Goal: Information Seeking & Learning: Learn about a topic

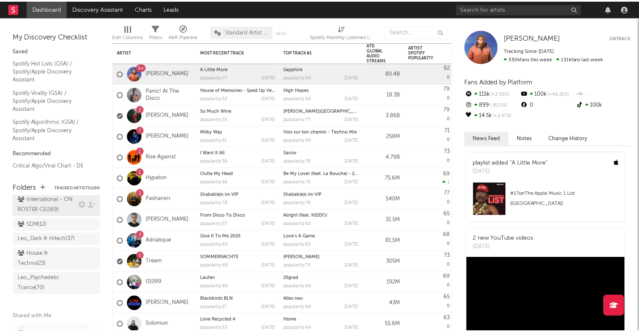
scroll to position [94, 0]
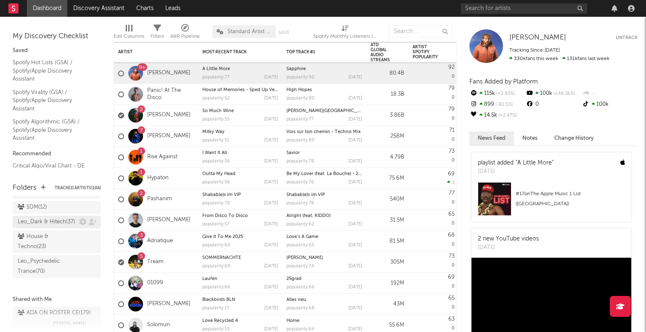
click at [42, 227] on div "Leo_Dark & Hitech ( 37 )" at bounding box center [47, 222] width 58 height 10
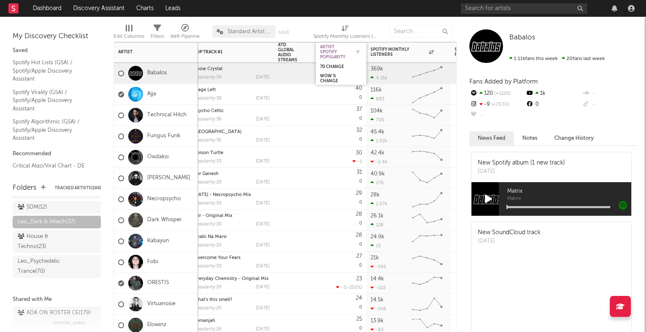
click at [323, 55] on div "Artist Spotify Popularity" at bounding box center [334, 52] width 29 height 15
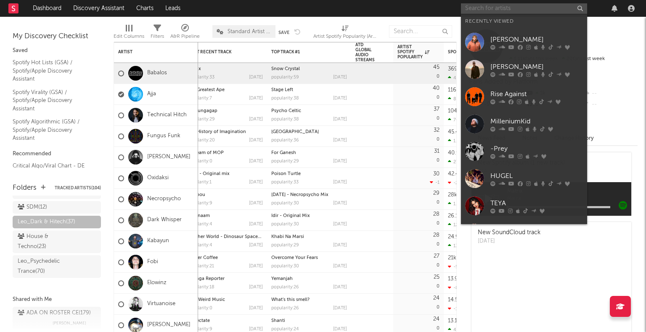
click at [495, 10] on input "text" at bounding box center [524, 8] width 126 height 11
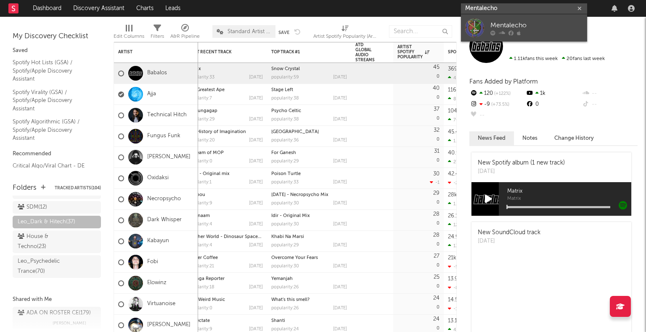
type input "Mentalecho"
click at [499, 27] on div "Mentalecho" at bounding box center [536, 25] width 92 height 10
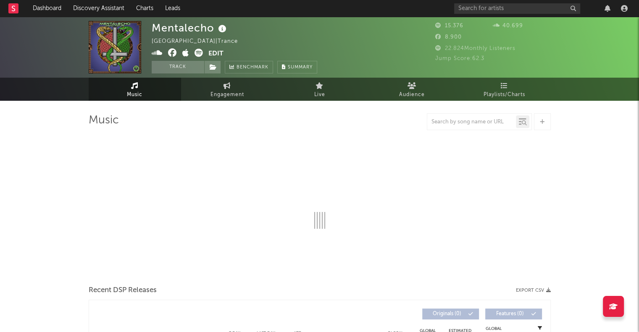
select select "1w"
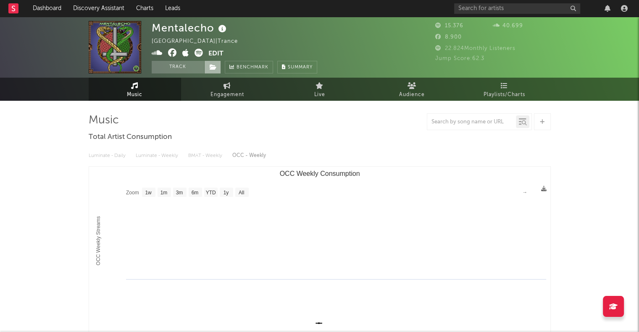
click at [215, 68] on icon at bounding box center [213, 67] width 7 height 6
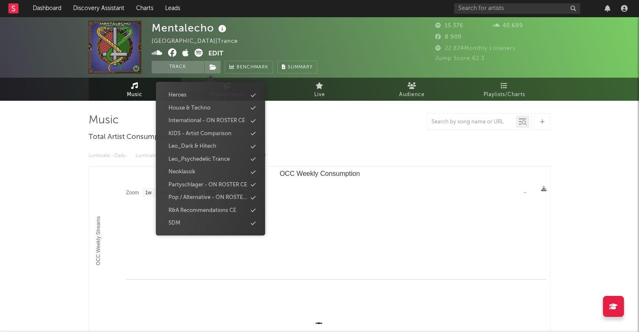
scroll to position [230, 0]
click at [219, 149] on div "Leo_Dark & Hitech" at bounding box center [210, 146] width 97 height 11
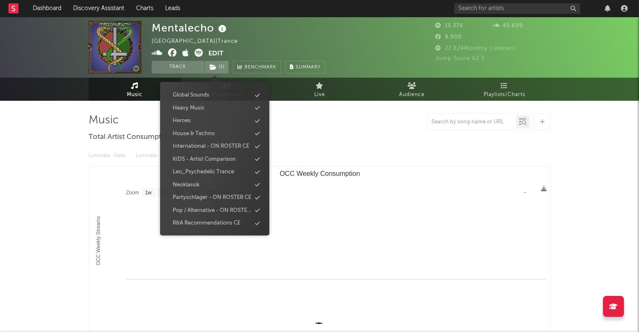
scroll to position [256, 0]
click at [292, 50] on div "Mentalecho [GEOGRAPHIC_DATA] | Trance Edit Track ( 1 ) Benchmark Summary" at bounding box center [239, 47] width 174 height 53
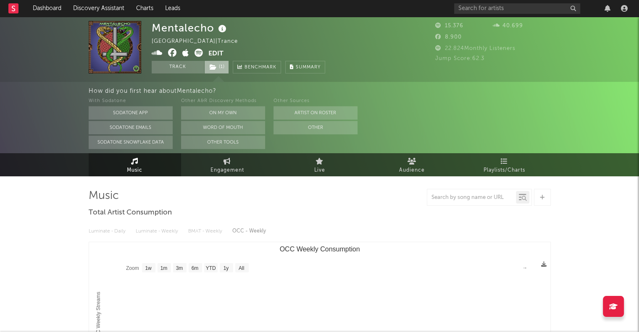
click at [222, 65] on span "( 1 )" at bounding box center [216, 67] width 25 height 13
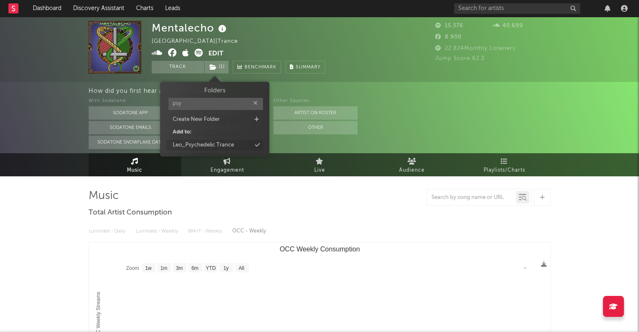
type input "psy"
click at [208, 145] on div "Leo_Psychedelic Trance" at bounding box center [203, 145] width 61 height 8
click at [474, 5] on input "text" at bounding box center [517, 8] width 126 height 11
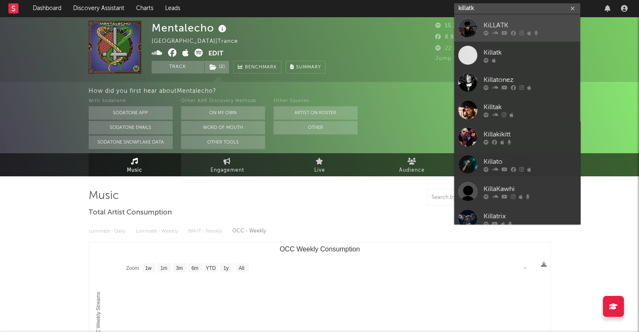
type input "killatk"
click at [496, 25] on div "KiLLATK" at bounding box center [530, 25] width 92 height 10
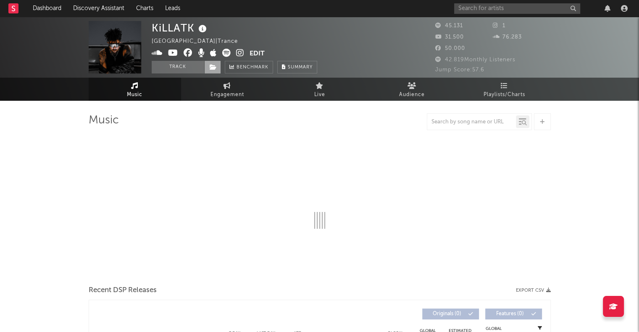
select select "1w"
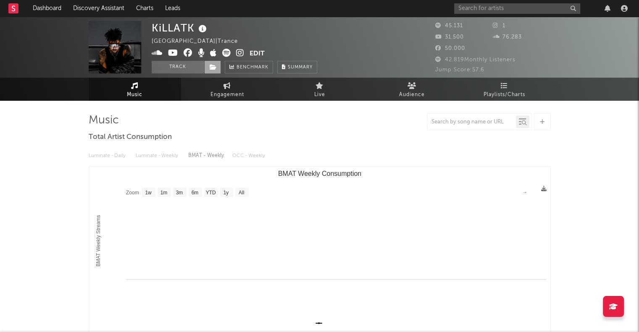
click at [216, 67] on icon at bounding box center [213, 67] width 7 height 6
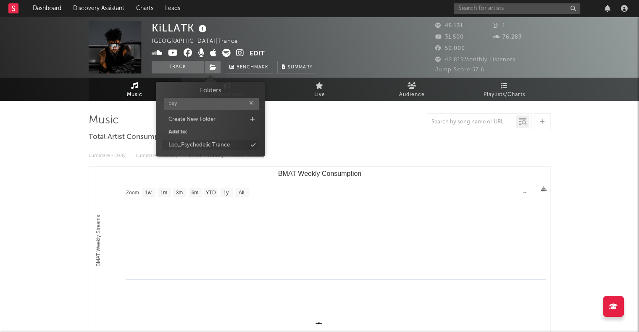
click at [178, 141] on div "Leo_Psychedelic Trance" at bounding box center [199, 145] width 61 height 8
click at [190, 101] on input "psy" at bounding box center [217, 104] width 95 height 12
type input "dark"
click at [190, 145] on div "Leo_Dark & Hitech" at bounding box center [198, 145] width 48 height 8
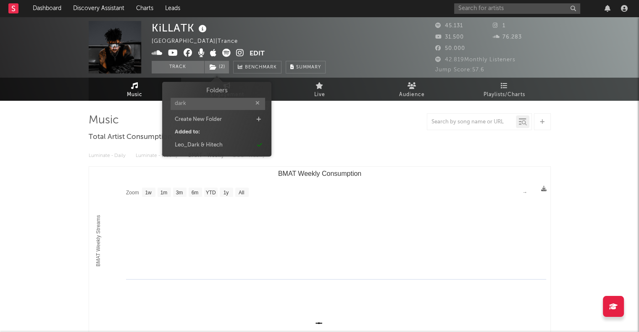
click at [319, 38] on div "KiLLATK [GEOGRAPHIC_DATA] | Trance Edit Track ( 2 ) Benchmark Summary" at bounding box center [239, 47] width 174 height 53
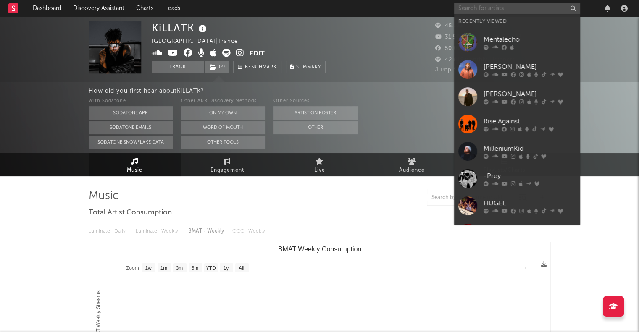
click at [472, 11] on input "text" at bounding box center [517, 8] width 126 height 11
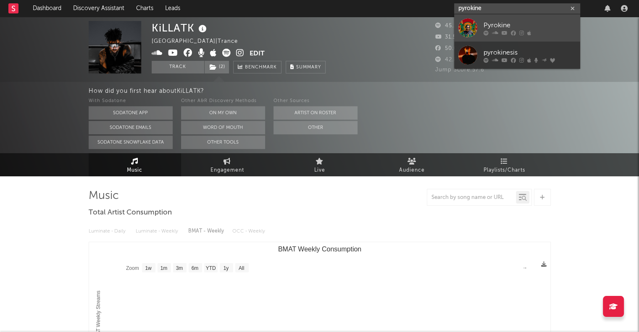
type input "pyrokine"
click at [491, 24] on div "Pyrokine" at bounding box center [530, 25] width 92 height 10
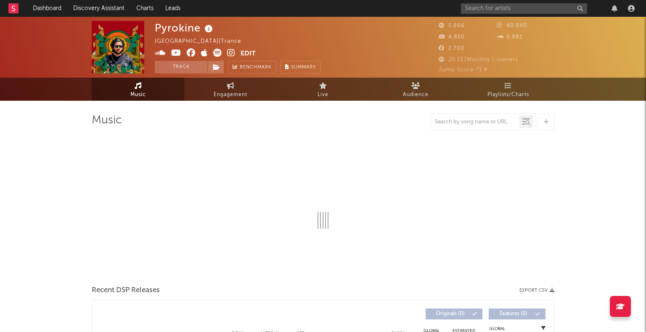
select select "1w"
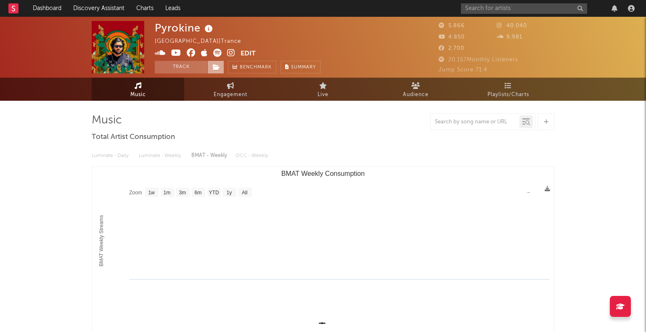
click at [216, 69] on icon at bounding box center [216, 67] width 7 height 6
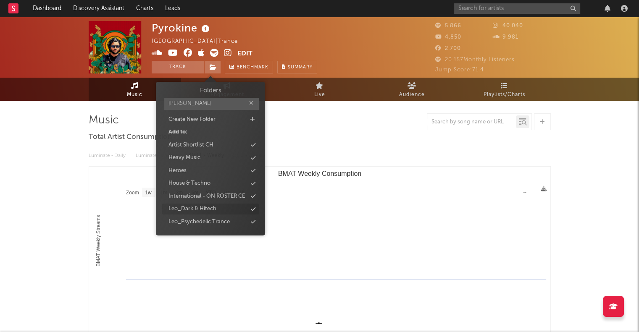
type input "[PERSON_NAME]"
click at [211, 211] on div "Leo_Dark & Hitech" at bounding box center [193, 209] width 48 height 8
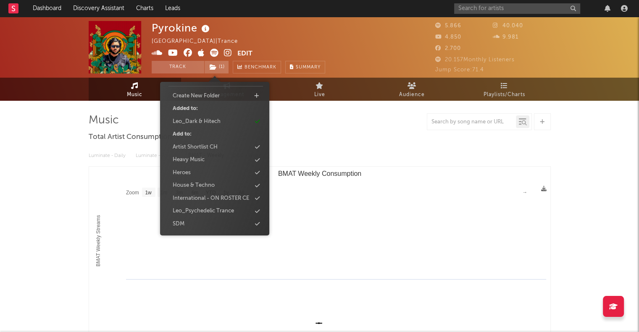
scroll to position [23, 0]
click at [216, 211] on div "Leo_Psychedelic Trance" at bounding box center [203, 212] width 61 height 8
click at [488, 6] on input "text" at bounding box center [517, 8] width 126 height 11
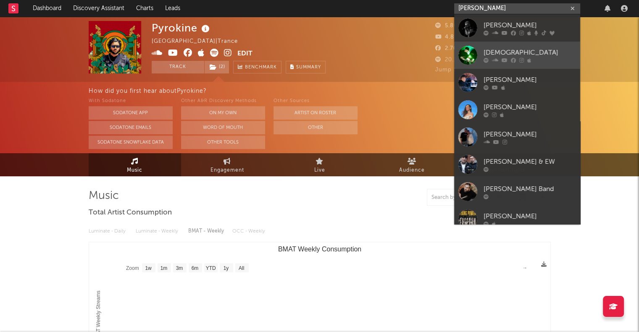
type input "[PERSON_NAME]"
click at [510, 53] on div "[DEMOGRAPHIC_DATA]" at bounding box center [530, 52] width 92 height 10
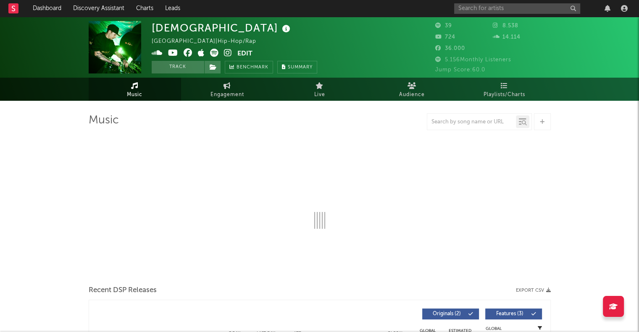
select select "1w"
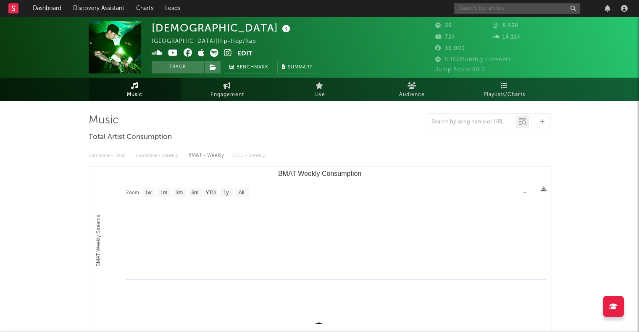
click at [475, 13] on input "text" at bounding box center [517, 8] width 126 height 11
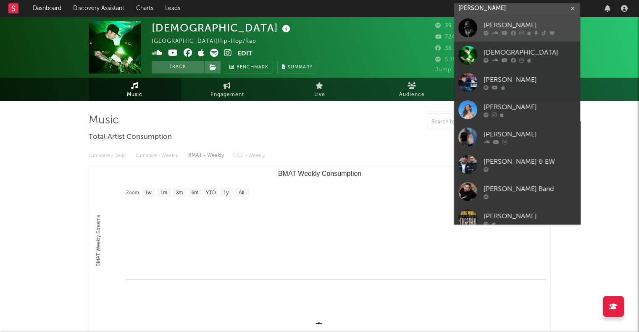
type input "[PERSON_NAME]"
click at [490, 27] on div "[PERSON_NAME]" at bounding box center [530, 25] width 92 height 10
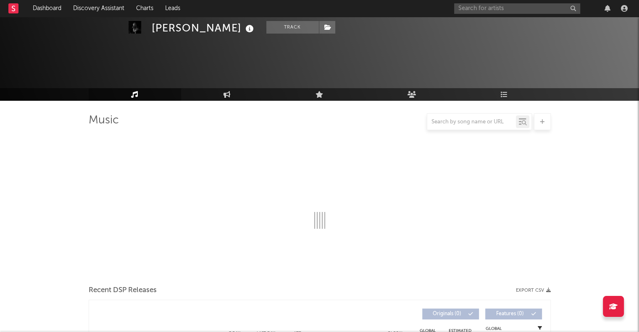
select select "6m"
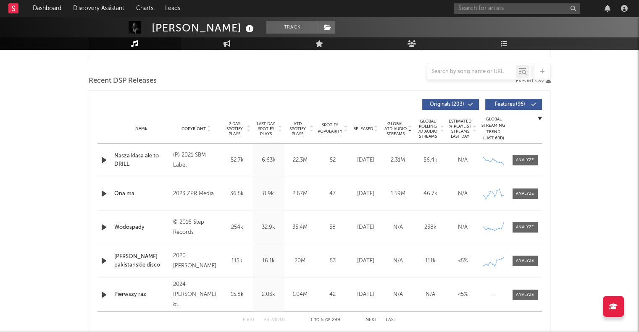
scroll to position [276, 0]
